Goal: Task Accomplishment & Management: Use online tool/utility

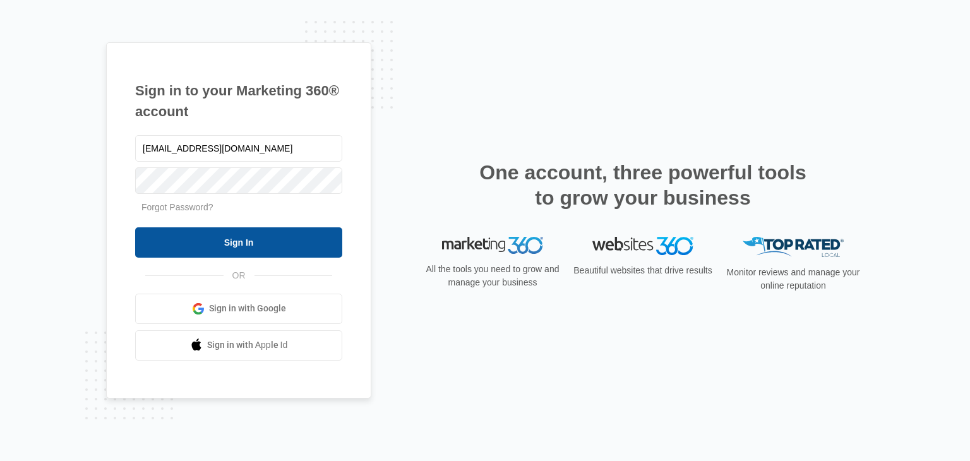
click at [243, 242] on input "Sign In" at bounding box center [238, 242] width 207 height 30
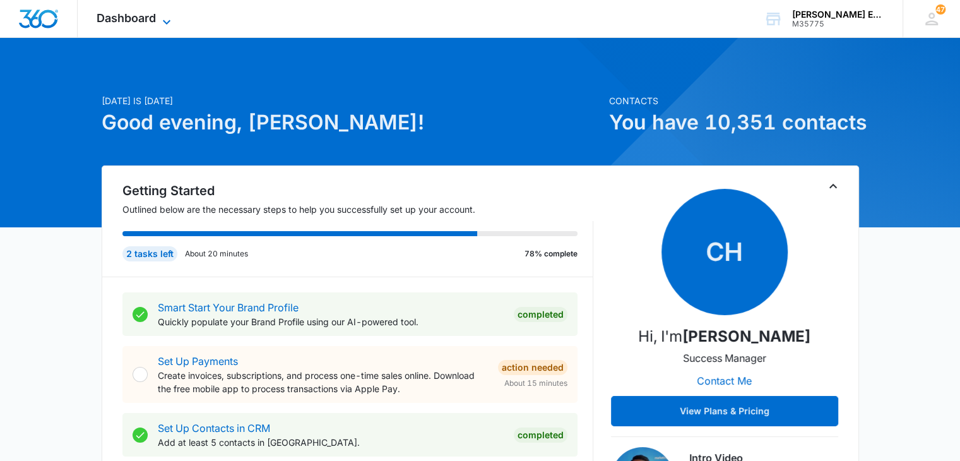
click at [159, 18] on icon at bounding box center [166, 22] width 15 height 15
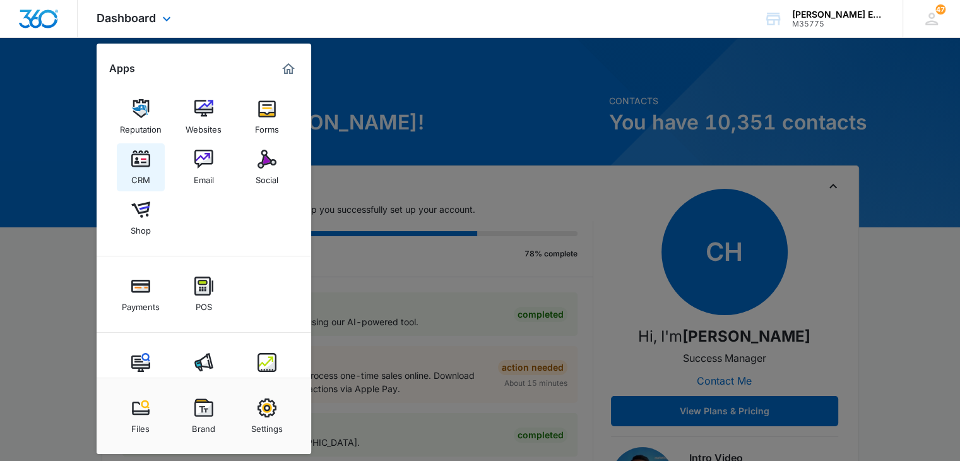
click at [146, 170] on div "CRM" at bounding box center [140, 177] width 19 height 16
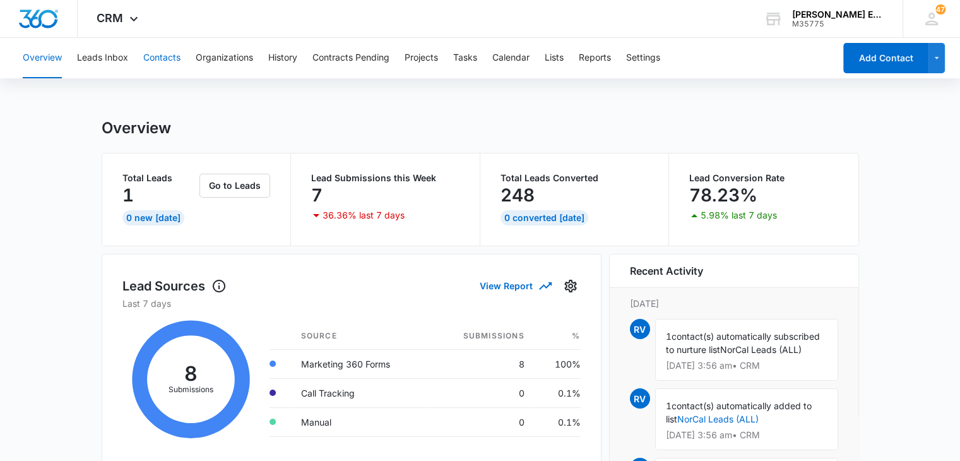
click at [162, 64] on button "Contacts" at bounding box center [161, 58] width 37 height 40
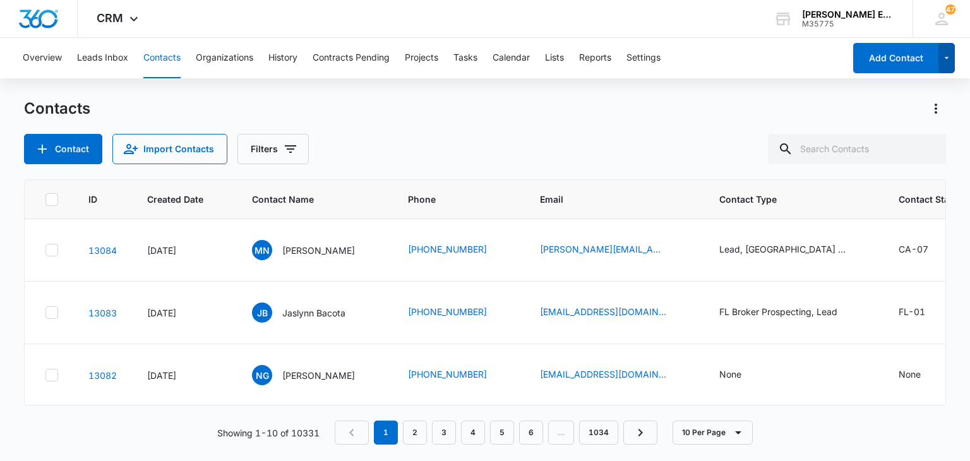
click at [944, 59] on icon "button" at bounding box center [946, 58] width 11 height 15
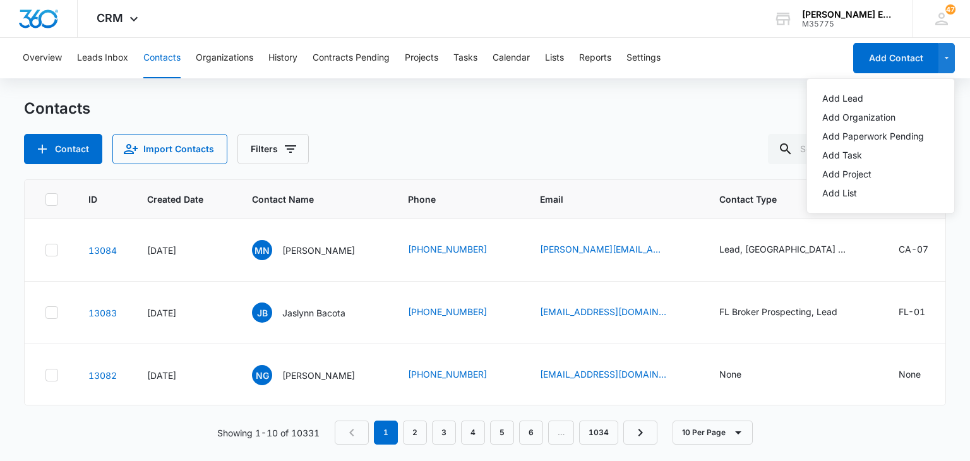
click at [517, 140] on div "Contact Import Contacts Filters" at bounding box center [484, 149] width 921 height 30
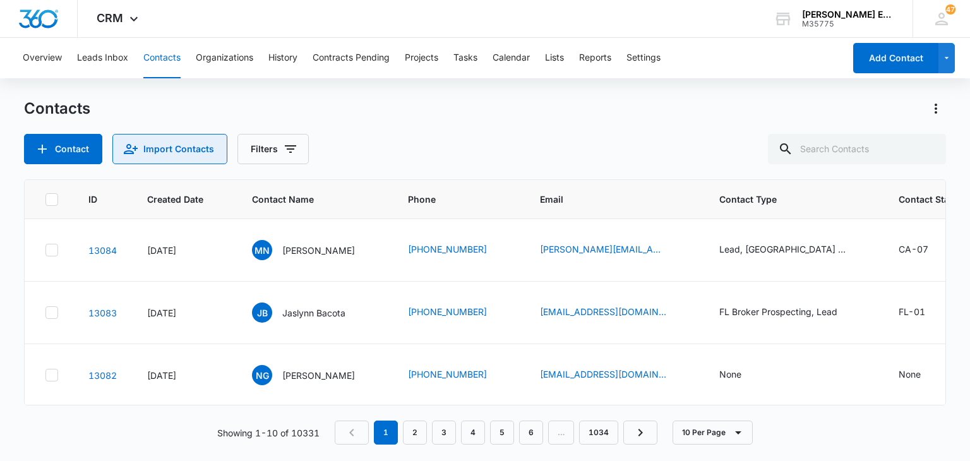
click at [160, 149] on button "Import Contacts" at bounding box center [169, 149] width 115 height 30
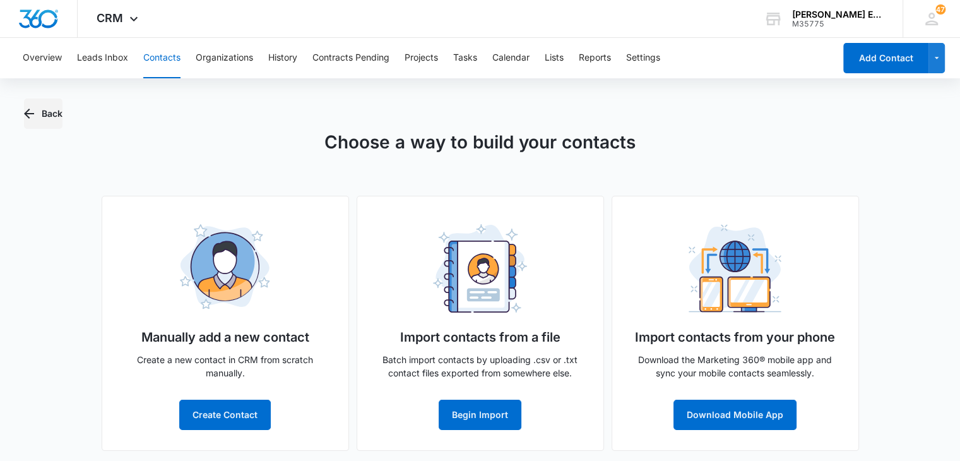
click at [27, 109] on icon "button" at bounding box center [28, 113] width 15 height 15
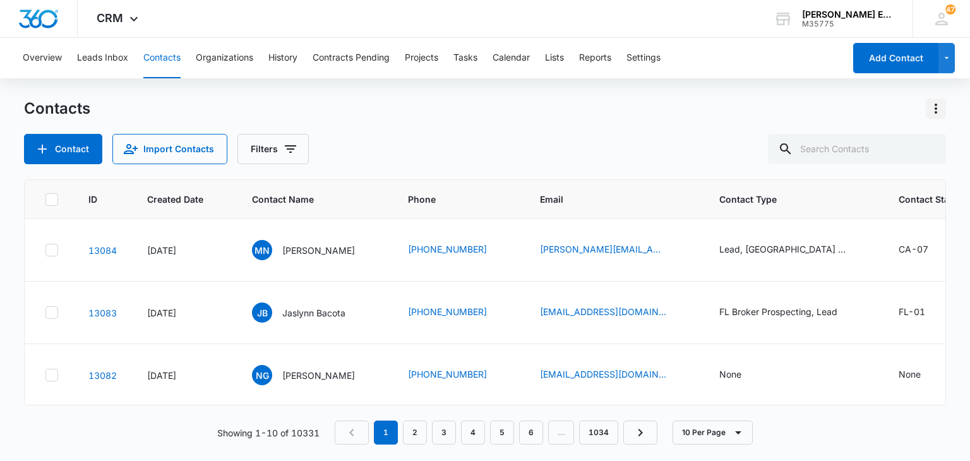
click at [928, 112] on icon "Actions" at bounding box center [935, 108] width 15 height 15
